Goal: Task Accomplishment & Management: Use online tool/utility

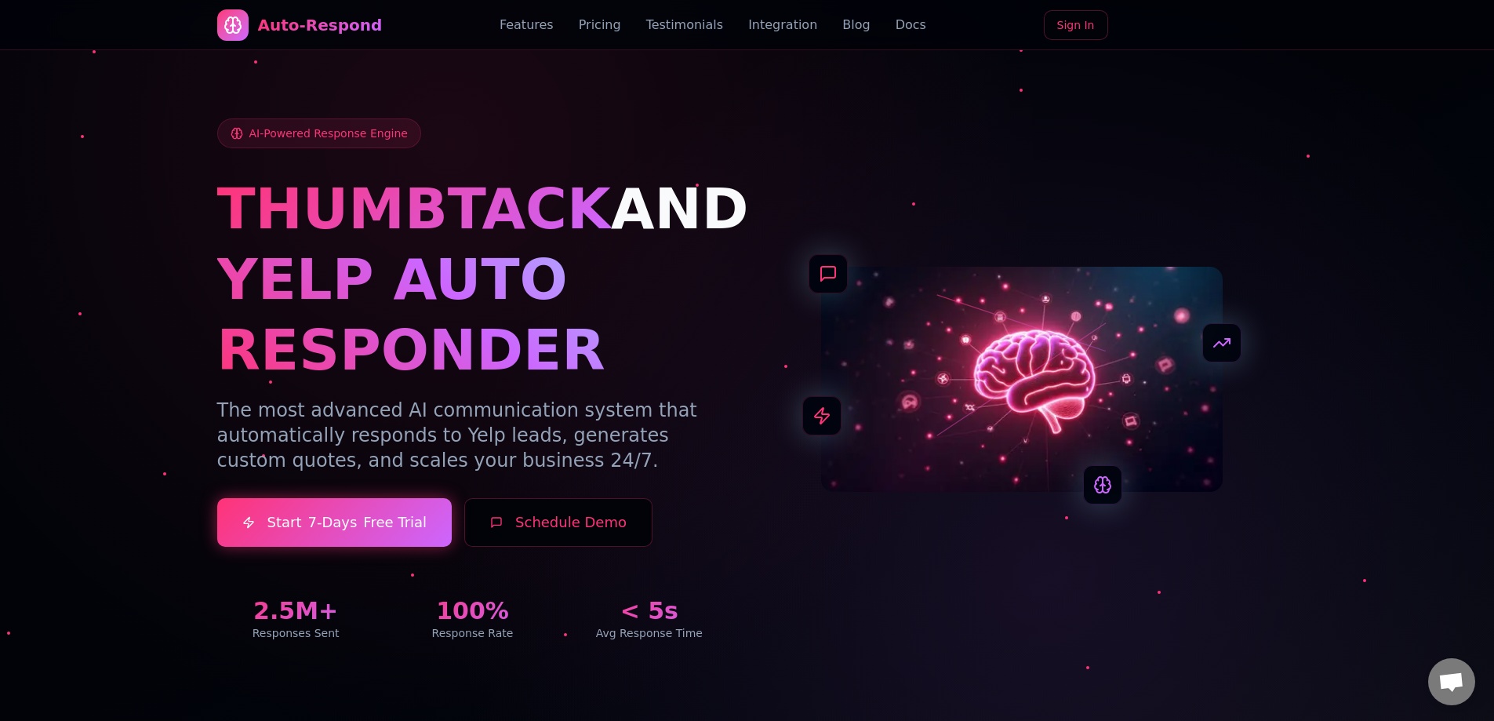
click at [537, 541] on button "Schedule Demo" at bounding box center [558, 522] width 188 height 49
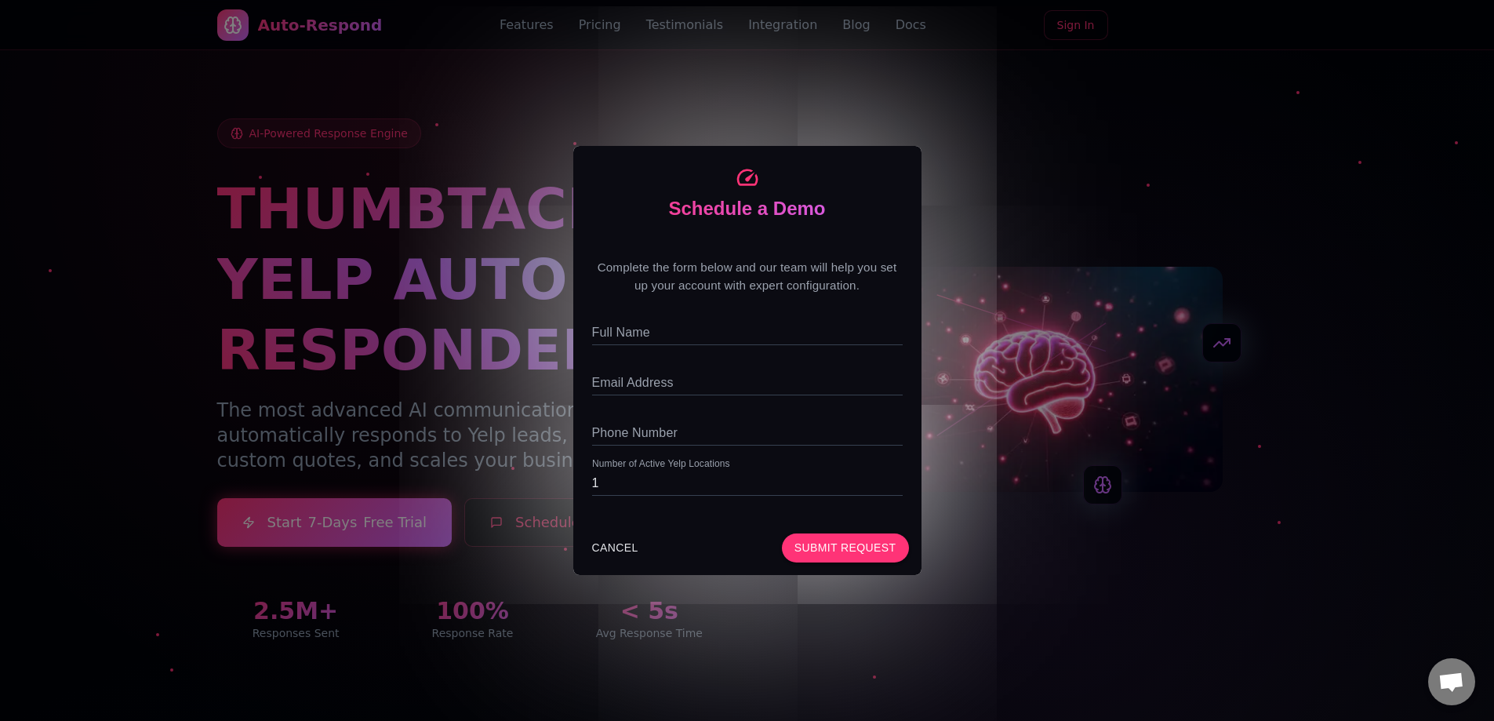
click at [470, 256] on div "Schedule a Demo Complete the form below and our team will help you set up your …" at bounding box center [747, 360] width 1494 height 721
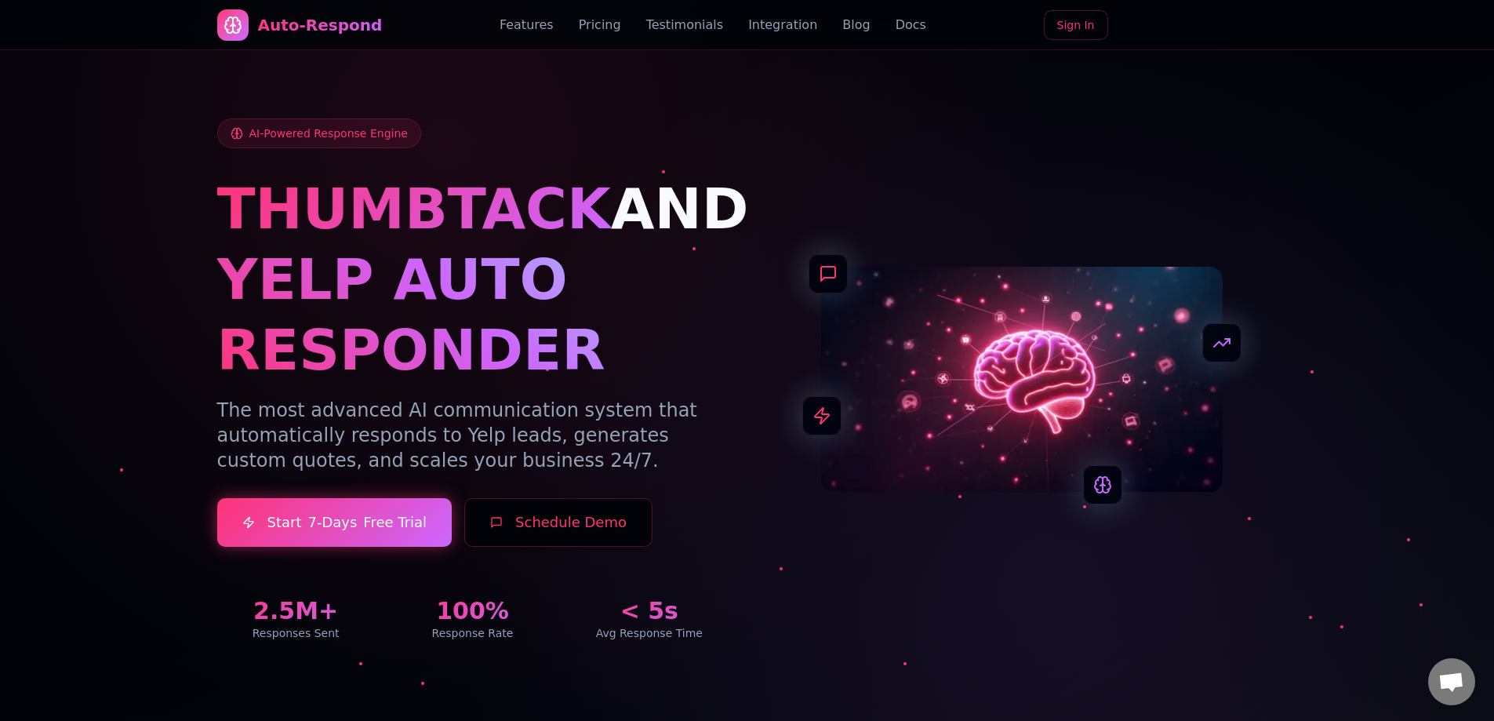
click at [1052, 25] on link "Sign In" at bounding box center [1076, 25] width 64 height 30
